Goal: Go to known website: Access a specific website the user already knows

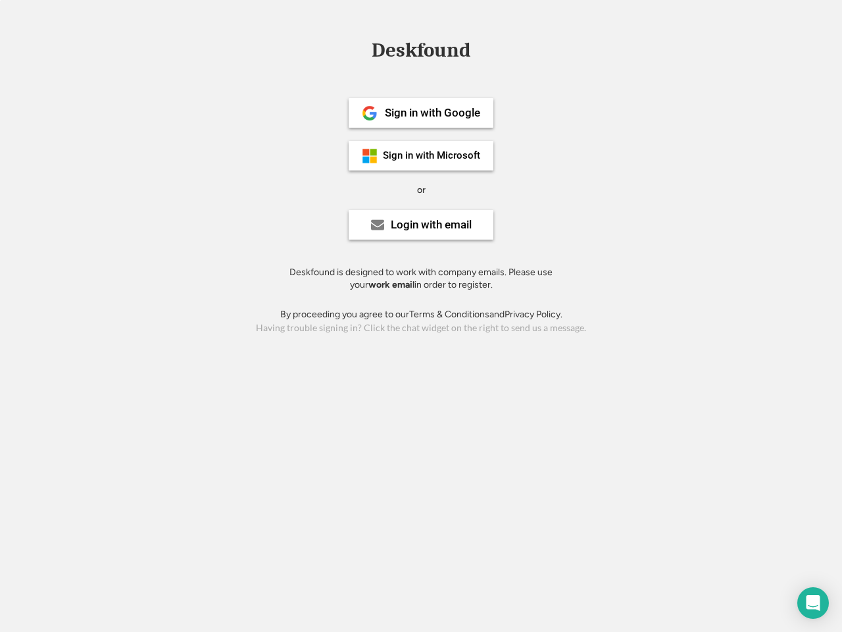
click at [421, 188] on div "or" at bounding box center [421, 190] width 9 height 13
click at [421, 53] on div "Deskfound" at bounding box center [421, 50] width 112 height 20
click at [360, 49] on div "Deskfound" at bounding box center [421, 52] width 842 height 25
click at [421, 53] on div "Deskfound" at bounding box center [421, 50] width 112 height 20
click at [421, 190] on div "or" at bounding box center [421, 190] width 9 height 13
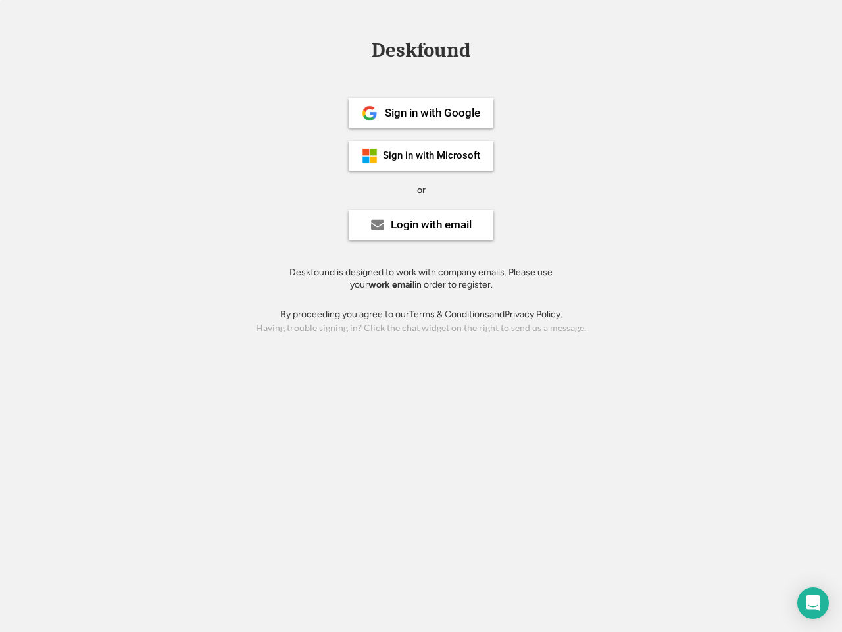
click at [421, 113] on div "Sign in with Google" at bounding box center [432, 112] width 95 height 11
click at [432, 113] on div "Sign in with Google" at bounding box center [432, 112] width 95 height 11
click at [370, 113] on img at bounding box center [370, 113] width 16 height 16
click at [421, 155] on div "Sign in with Microsoft" at bounding box center [431, 156] width 97 height 10
click at [432, 155] on div "Sign in with Microsoft" at bounding box center [431, 156] width 97 height 10
